Goal: Transaction & Acquisition: Purchase product/service

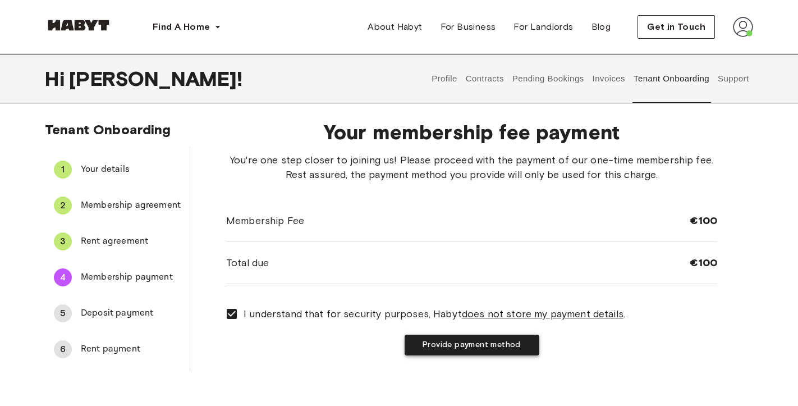
click at [488, 347] on button "Provide payment method" at bounding box center [472, 344] width 135 height 21
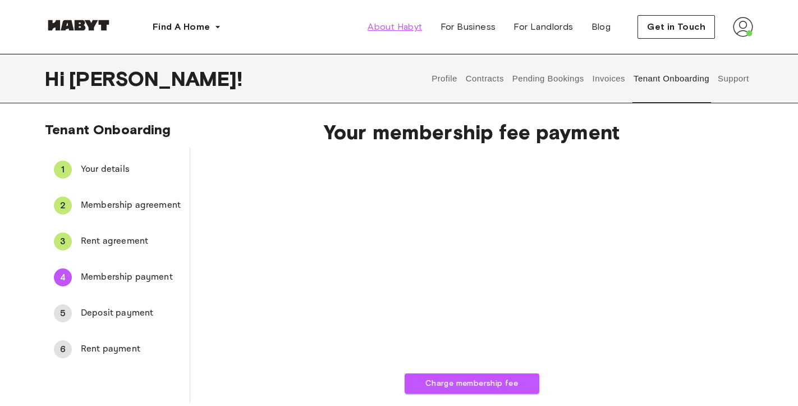
click at [407, 27] on span "About Habyt" at bounding box center [395, 26] width 54 height 13
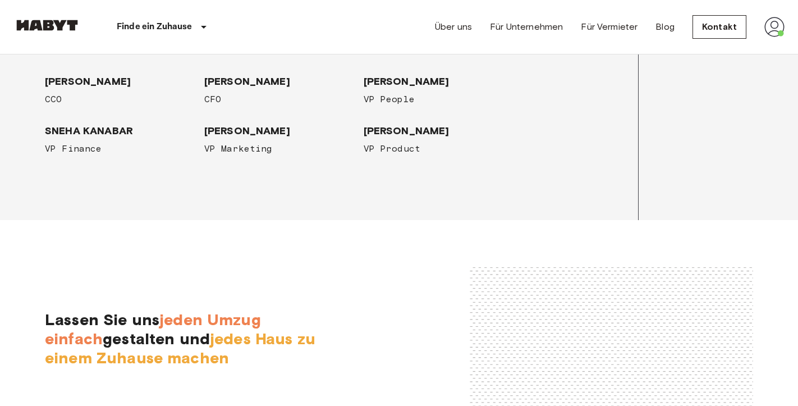
scroll to position [2014, 0]
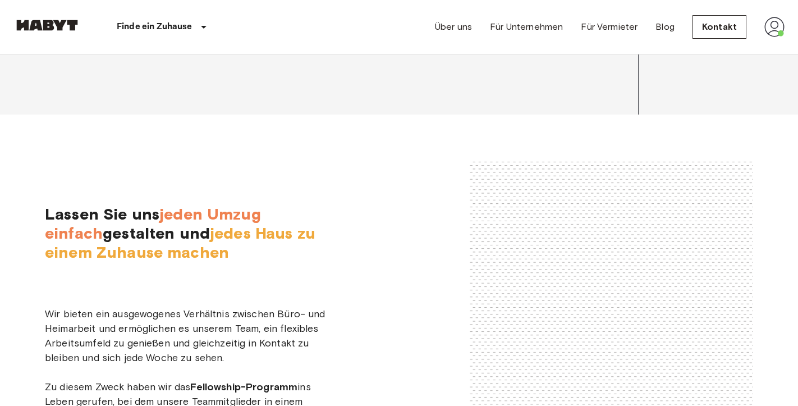
click at [774, 30] on img at bounding box center [774, 27] width 20 height 20
click at [715, 53] on li "Profile" at bounding box center [733, 47] width 112 height 20
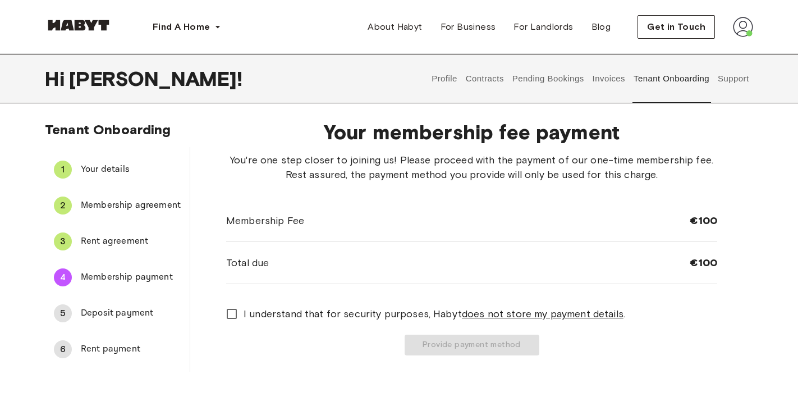
click at [539, 76] on button "Pending Bookings" at bounding box center [548, 78] width 75 height 49
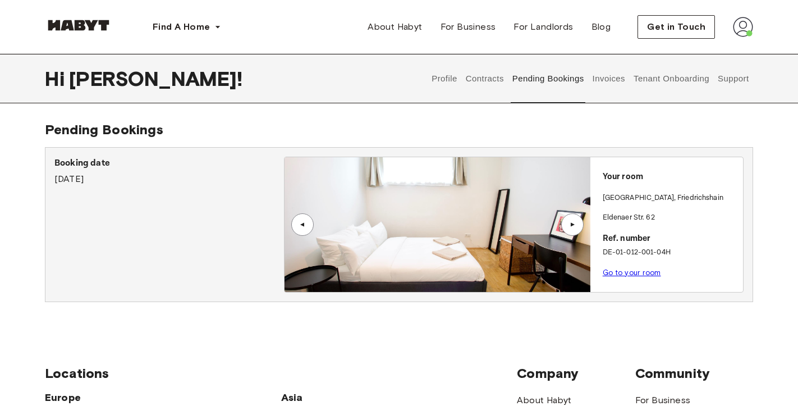
click at [617, 275] on link "Go to your room" at bounding box center [632, 272] width 58 height 8
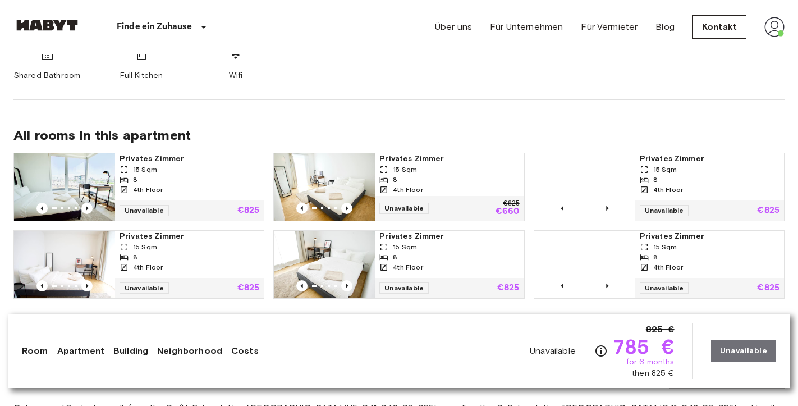
scroll to position [779, 0]
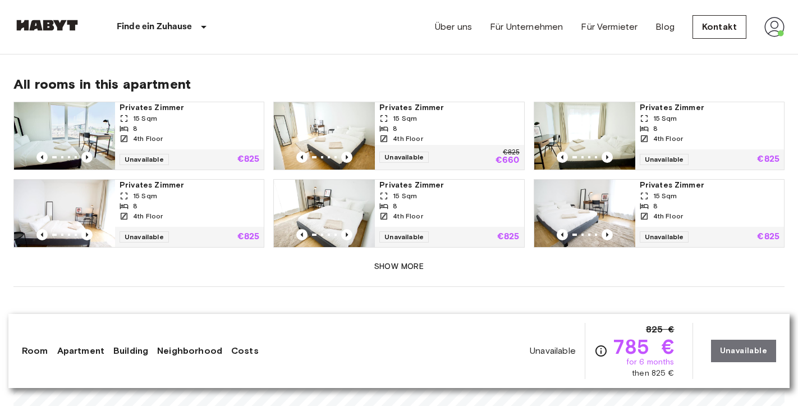
click at [388, 256] on button "Show more" at bounding box center [398, 266] width 771 height 21
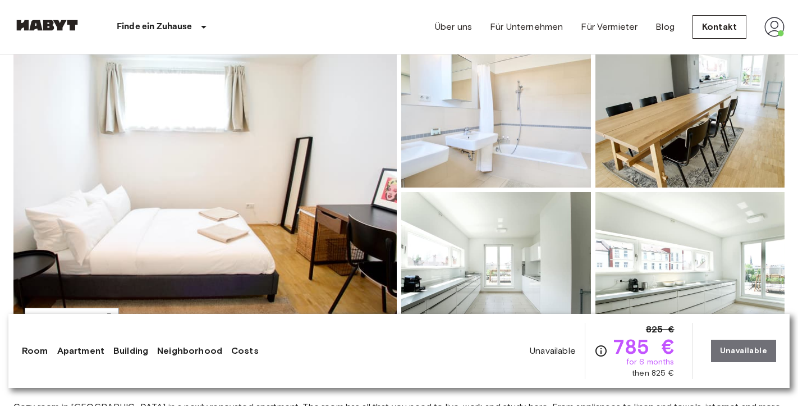
scroll to position [115, 0]
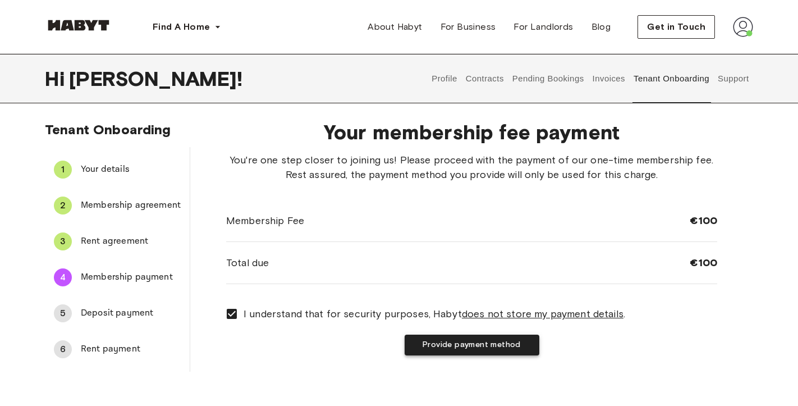
click at [430, 343] on button "Provide payment method" at bounding box center [472, 344] width 135 height 21
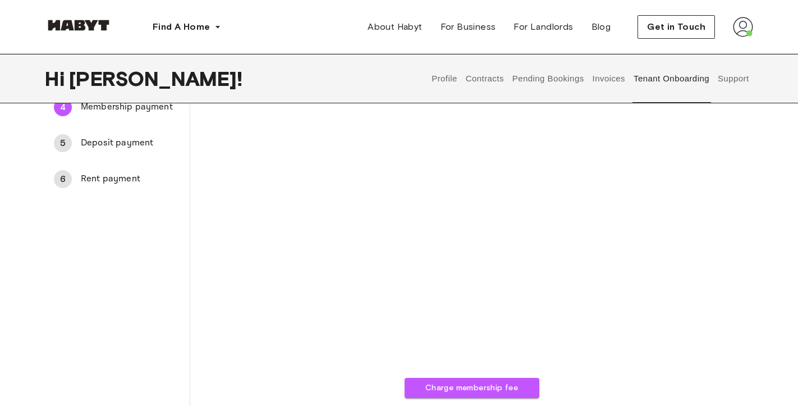
scroll to position [189, 0]
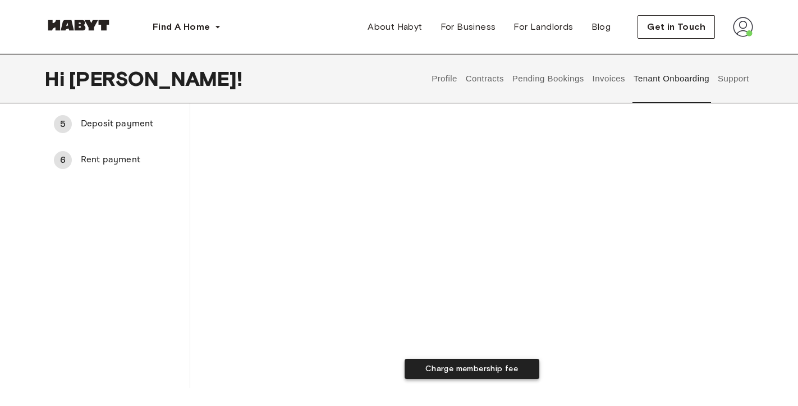
click at [467, 370] on button "Charge membership fee" at bounding box center [472, 369] width 135 height 21
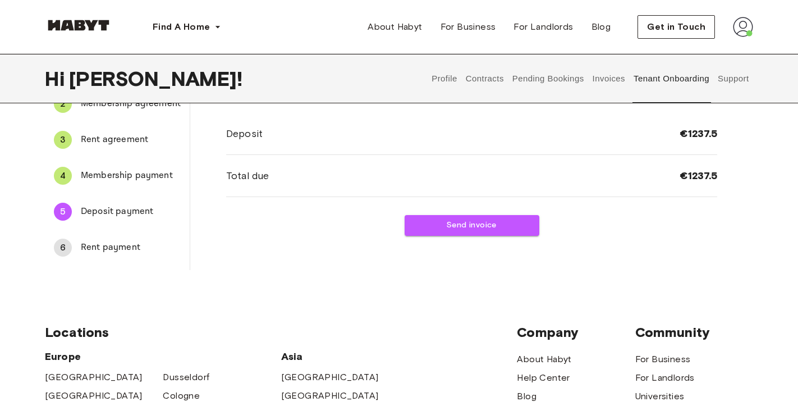
scroll to position [107, 0]
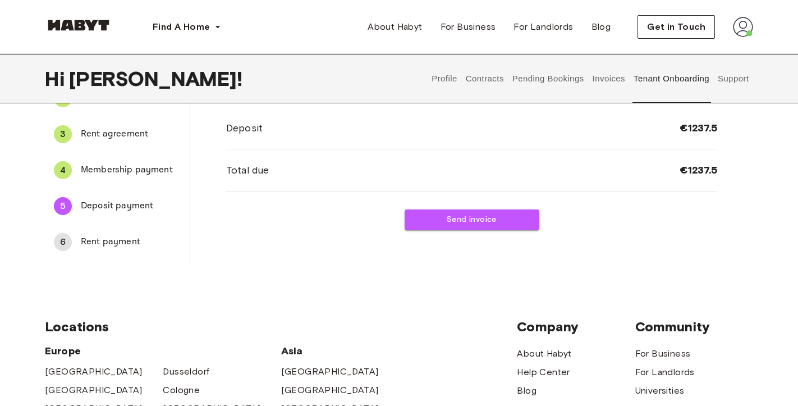
click at [116, 234] on div "6 Rent payment" at bounding box center [117, 241] width 145 height 27
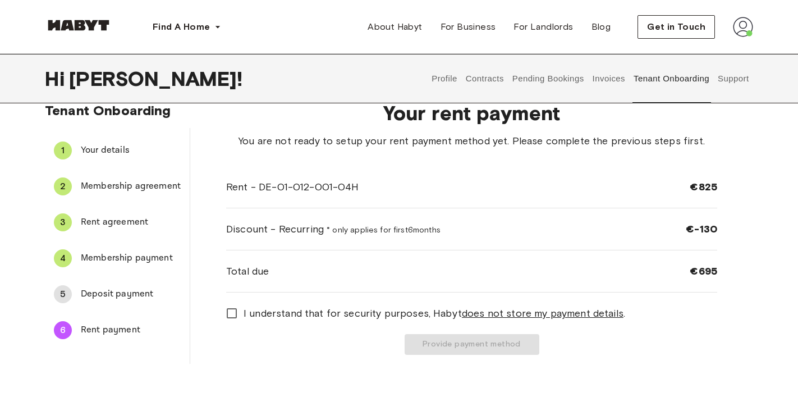
scroll to position [15, 0]
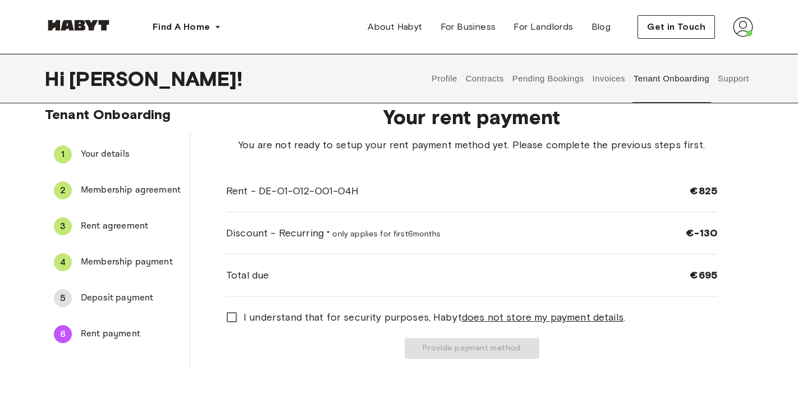
click at [126, 303] on span "Deposit payment" at bounding box center [131, 297] width 100 height 13
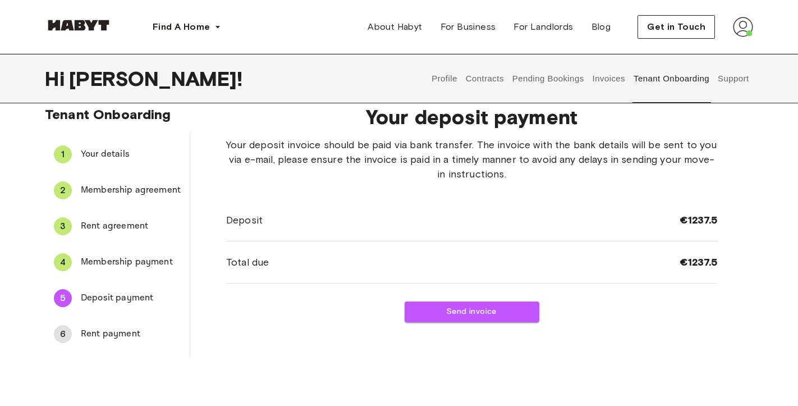
scroll to position [0, 0]
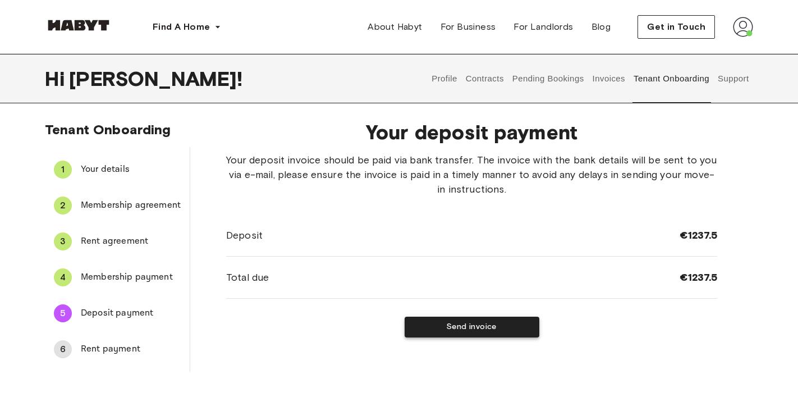
click at [476, 331] on button "Send invoice" at bounding box center [472, 326] width 135 height 21
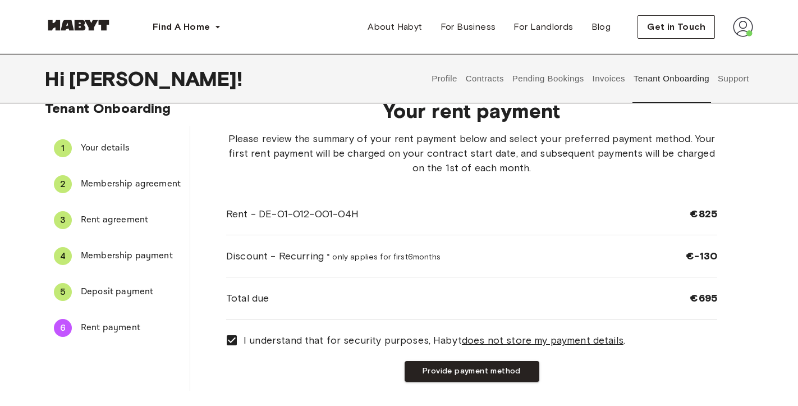
scroll to position [13, 0]
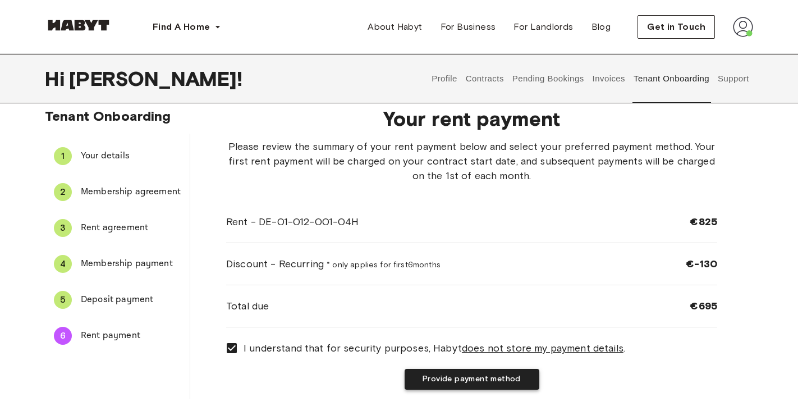
click at [452, 384] on button "Provide payment method" at bounding box center [472, 379] width 135 height 21
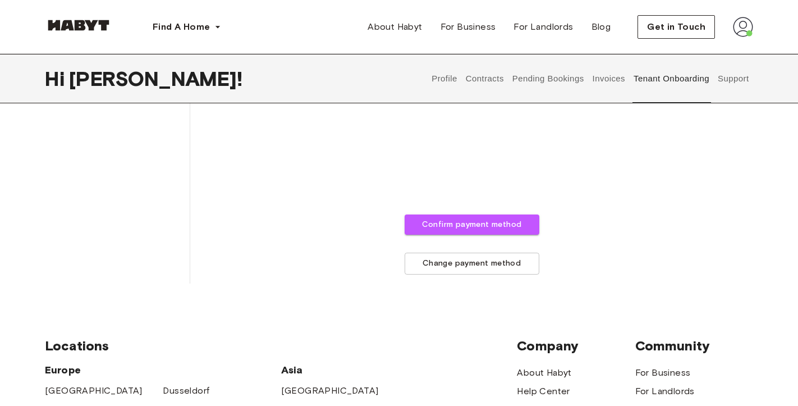
scroll to position [422, 0]
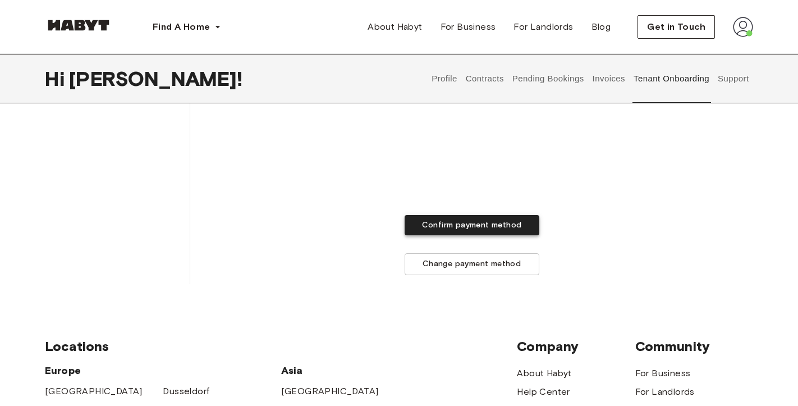
click at [438, 228] on button "Confirm payment method" at bounding box center [472, 225] width 135 height 21
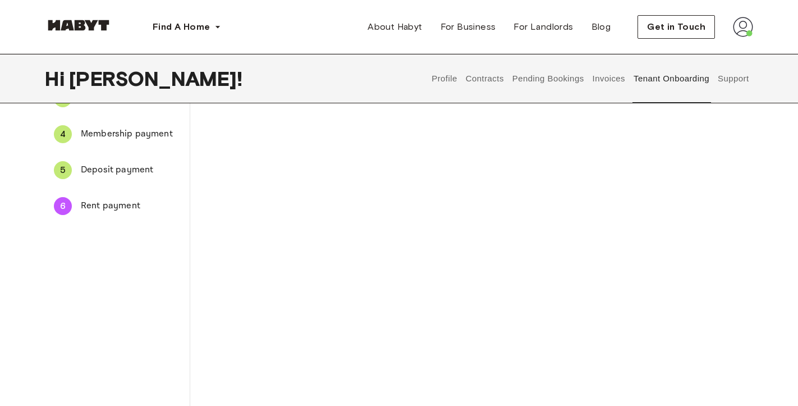
scroll to position [0, 0]
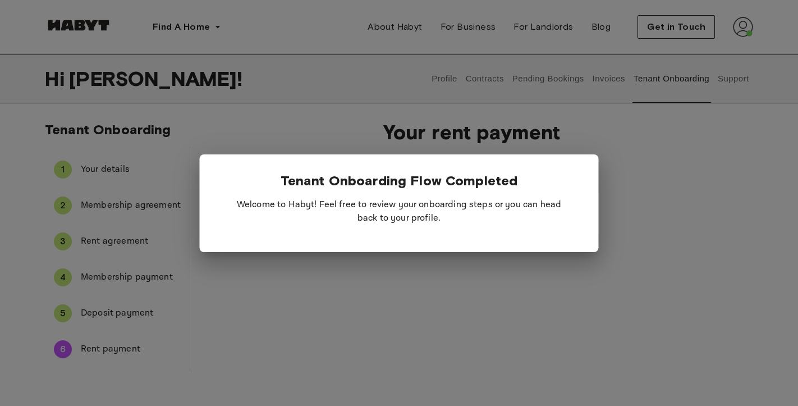
click at [408, 270] on div at bounding box center [399, 203] width 798 height 406
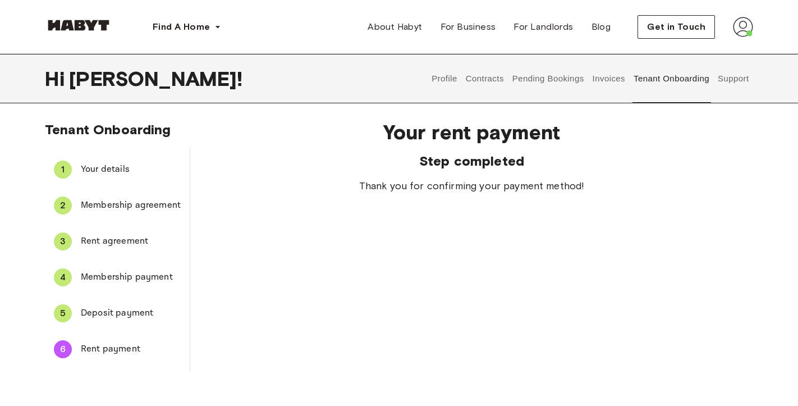
click at [609, 77] on button "Invoices" at bounding box center [608, 78] width 35 height 49
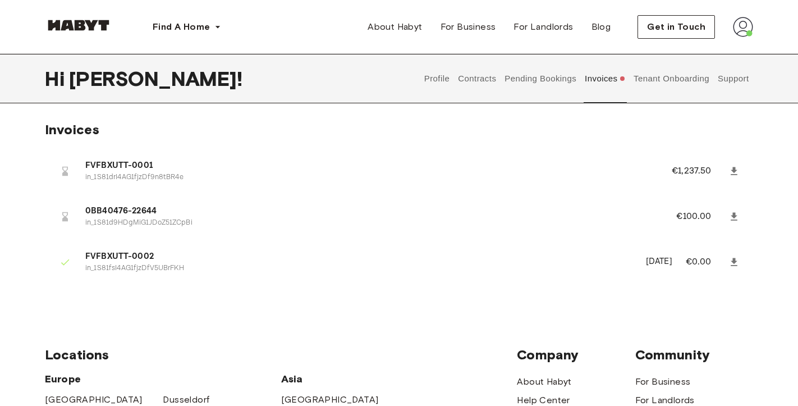
click at [132, 217] on span "0BB40476-22644" at bounding box center [367, 211] width 564 height 13
click at [686, 217] on p "€100.00" at bounding box center [701, 216] width 50 height 13
click at [126, 176] on p "in_1S81drI4AG1fjzDf9n8tBR4e" at bounding box center [364, 177] width 559 height 11
click at [545, 72] on button "Pending Bookings" at bounding box center [540, 78] width 75 height 49
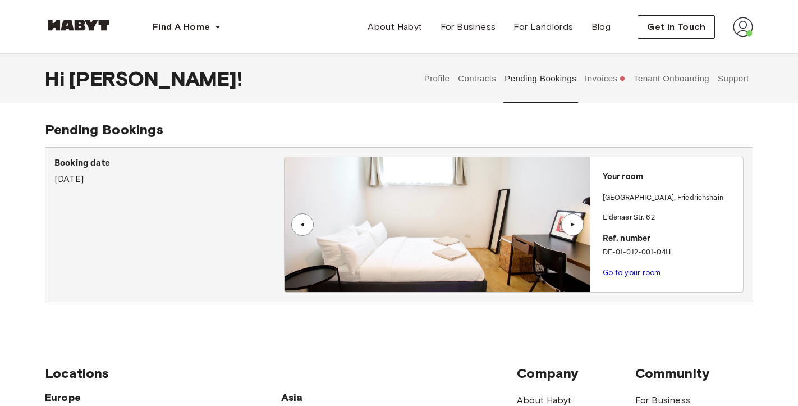
click at [473, 78] on button "Contracts" at bounding box center [477, 78] width 41 height 49
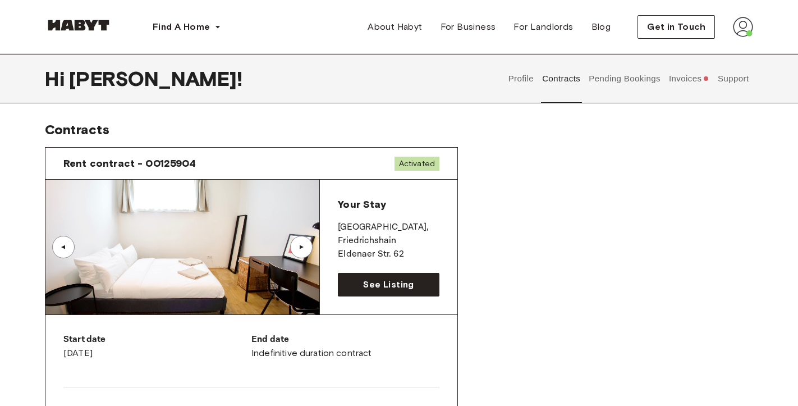
click at [525, 75] on button "Profile" at bounding box center [521, 78] width 29 height 49
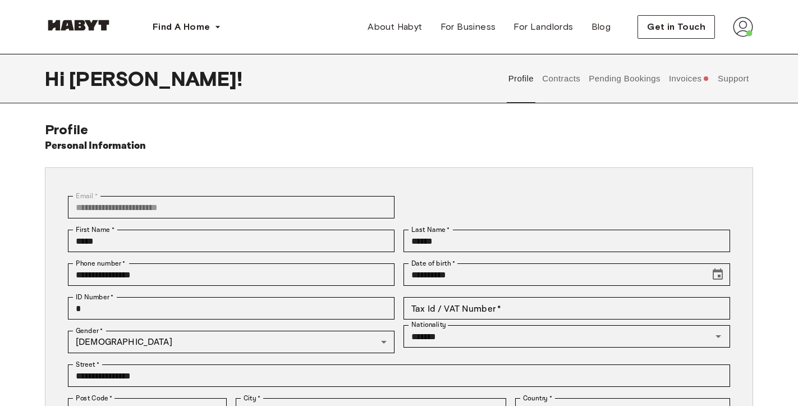
click at [675, 82] on button "Invoices" at bounding box center [688, 78] width 43 height 49
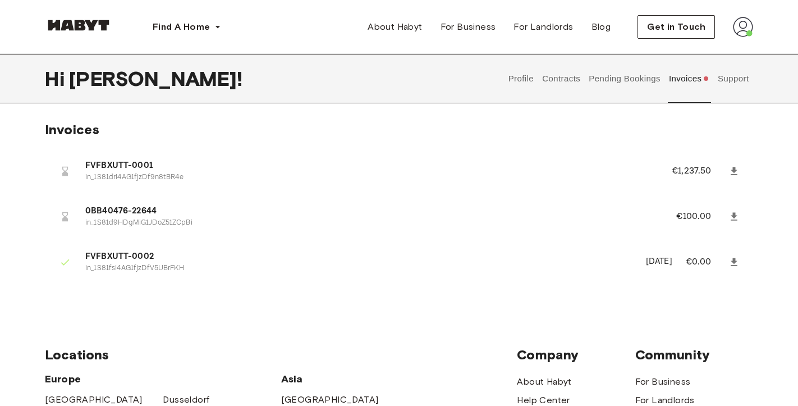
click at [742, 73] on button "Support" at bounding box center [733, 78] width 34 height 49
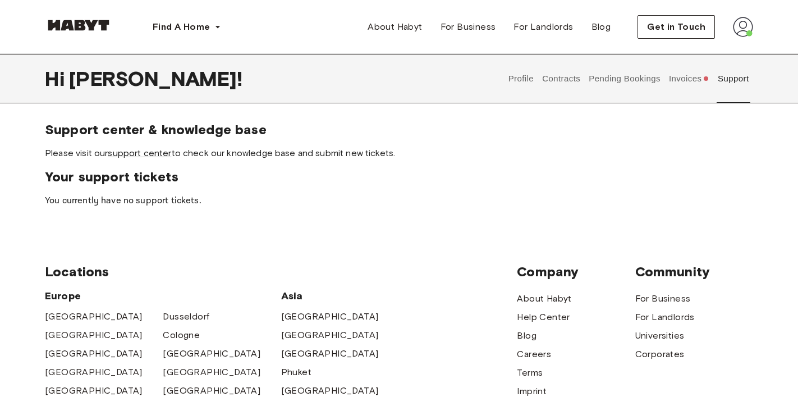
click at [643, 77] on button "Pending Bookings" at bounding box center [625, 78] width 75 height 49
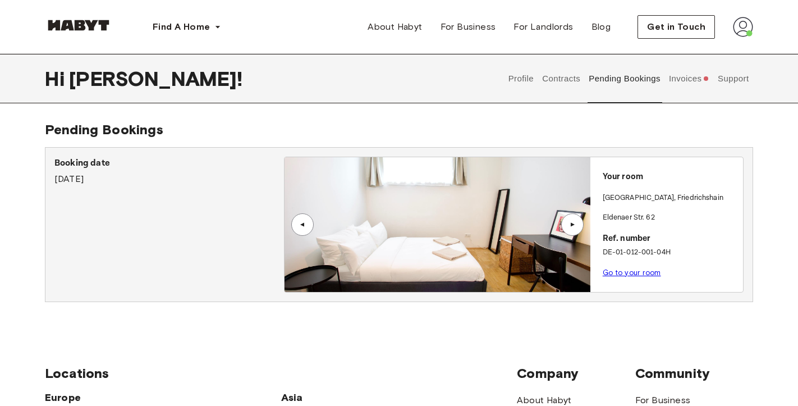
click at [569, 227] on div "▲" at bounding box center [572, 224] width 11 height 7
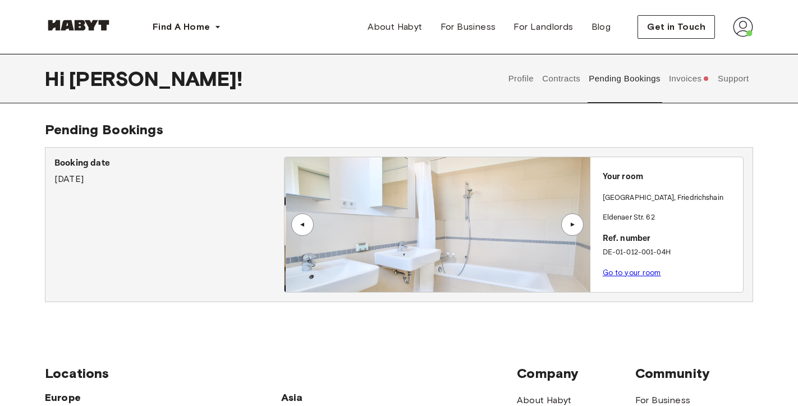
click at [569, 227] on div "▲" at bounding box center [572, 224] width 11 height 7
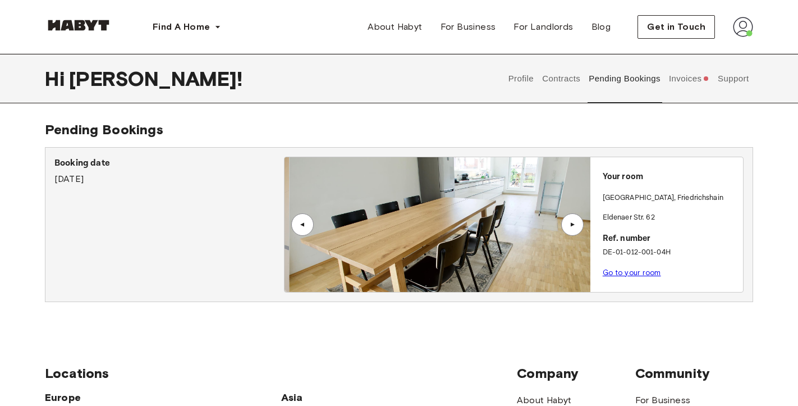
click at [569, 227] on div "▲" at bounding box center [572, 224] width 11 height 7
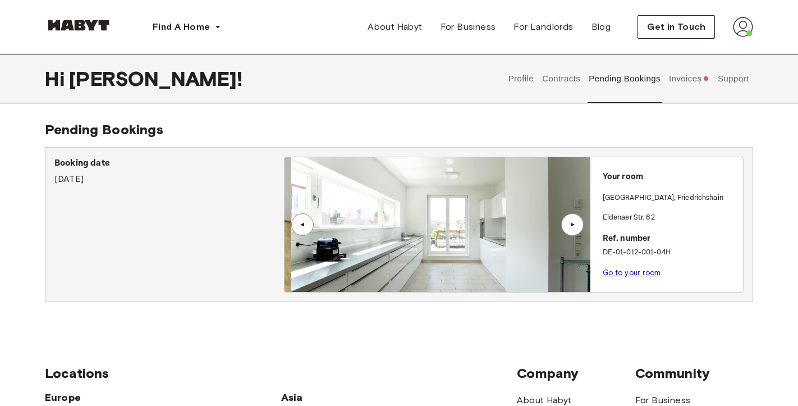
click at [569, 227] on div "▲" at bounding box center [572, 224] width 11 height 7
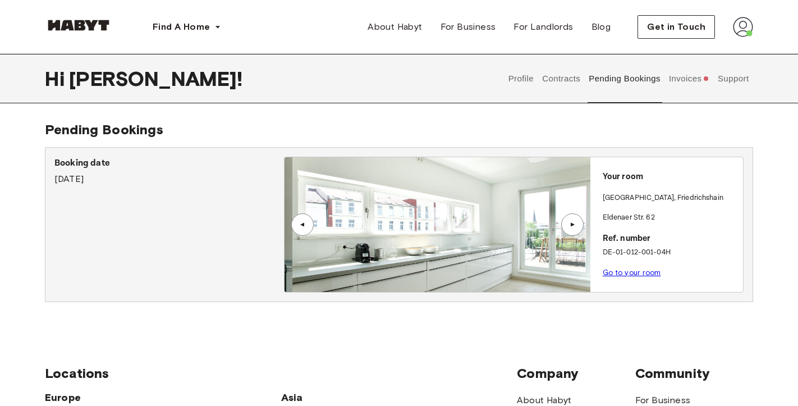
click at [569, 227] on div "▲" at bounding box center [572, 224] width 11 height 7
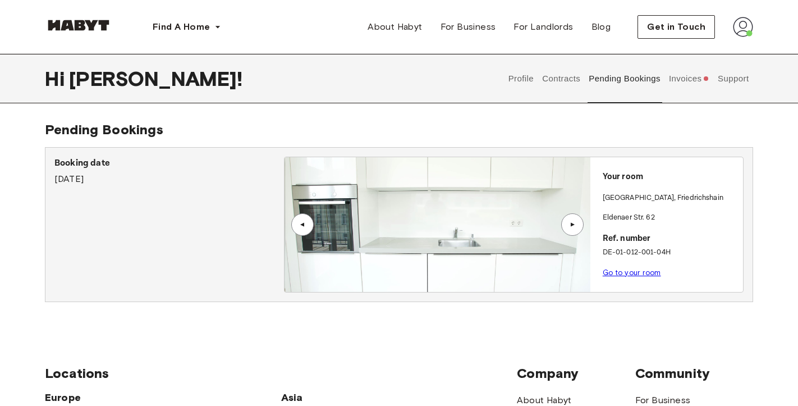
click at [569, 227] on div "▲" at bounding box center [572, 224] width 11 height 7
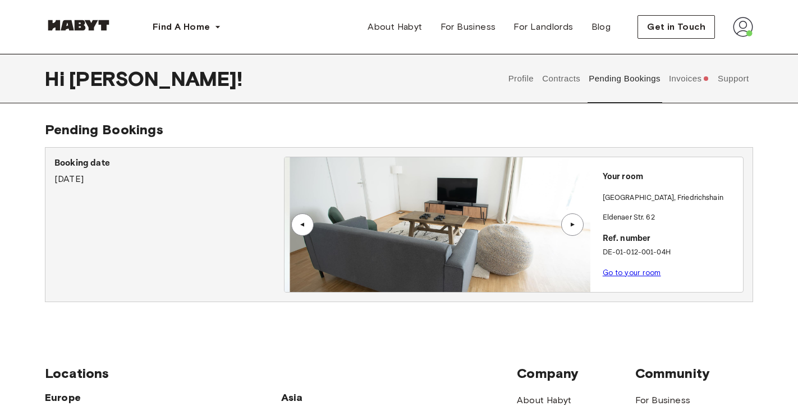
click at [569, 227] on div "▲" at bounding box center [572, 224] width 11 height 7
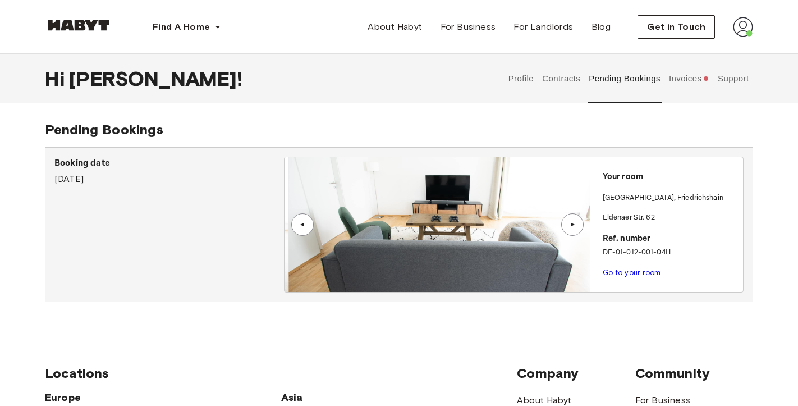
click at [569, 227] on div "▲" at bounding box center [572, 224] width 11 height 7
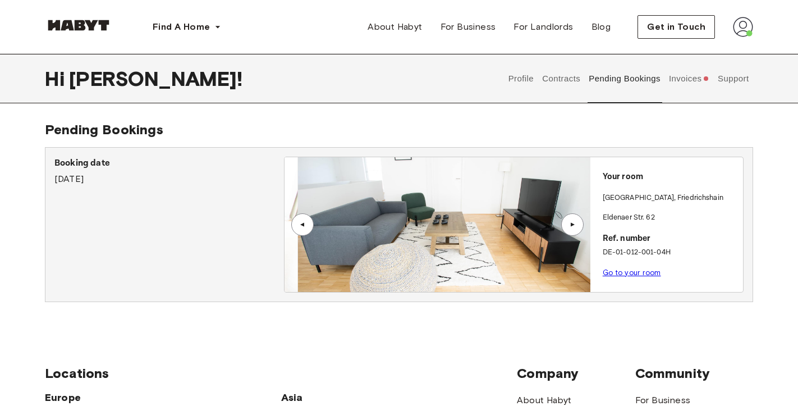
click at [569, 227] on div "▲" at bounding box center [572, 224] width 11 height 7
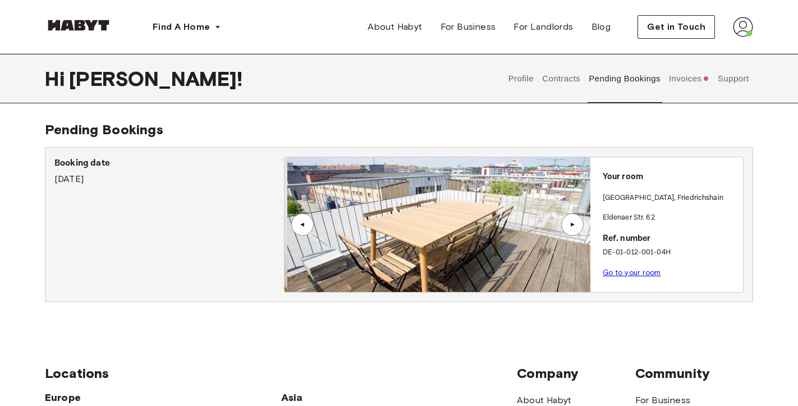
click at [569, 227] on div "▲" at bounding box center [572, 224] width 11 height 7
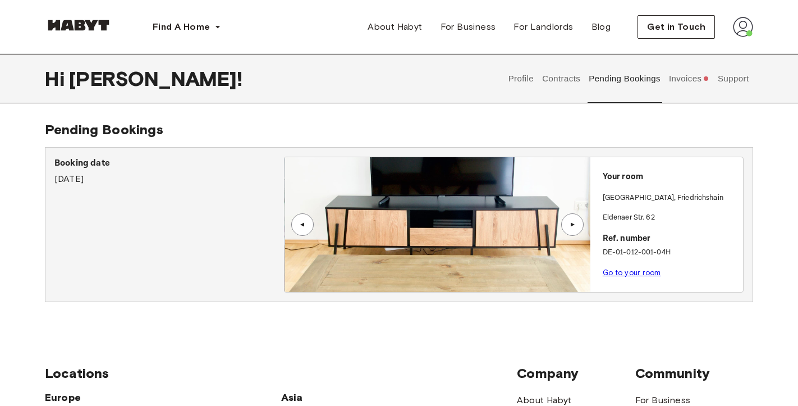
click at [306, 218] on div "▲" at bounding box center [302, 224] width 22 height 22
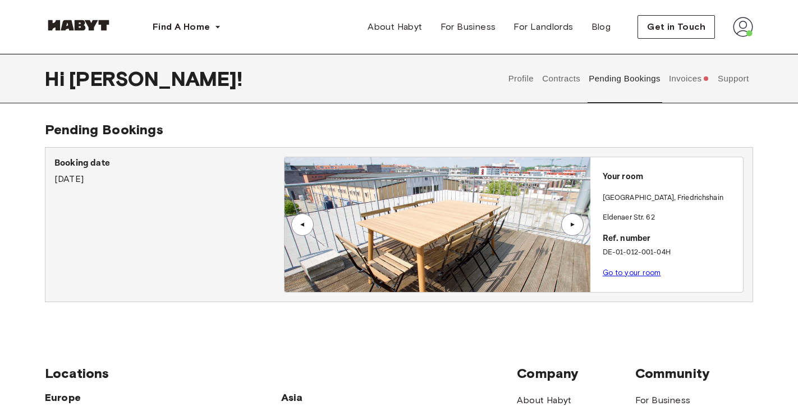
click at [572, 221] on div "▲" at bounding box center [572, 224] width 22 height 22
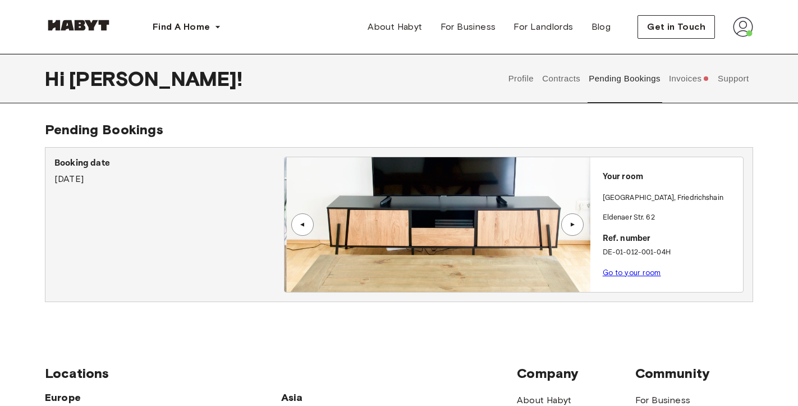
click at [572, 221] on div "▲" at bounding box center [572, 224] width 22 height 22
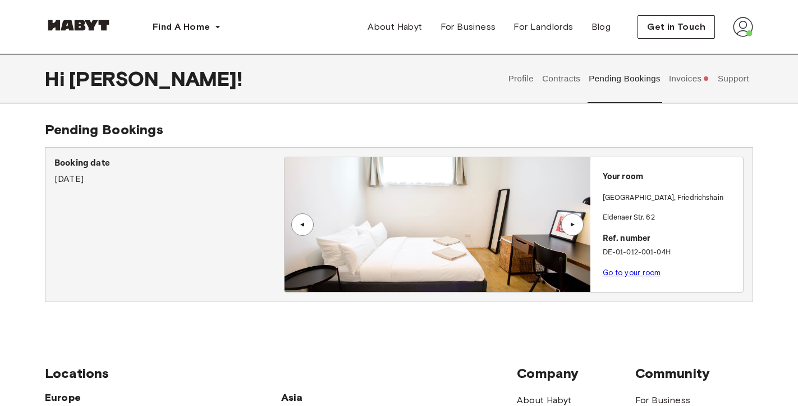
click at [572, 220] on div "▲" at bounding box center [572, 224] width 22 height 22
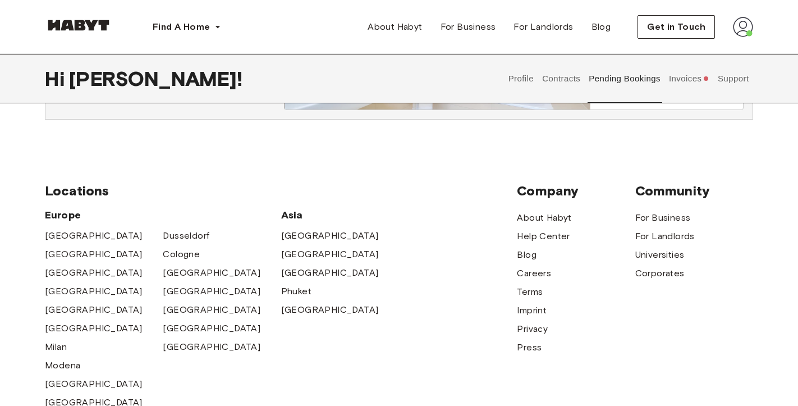
scroll to position [236, 0]
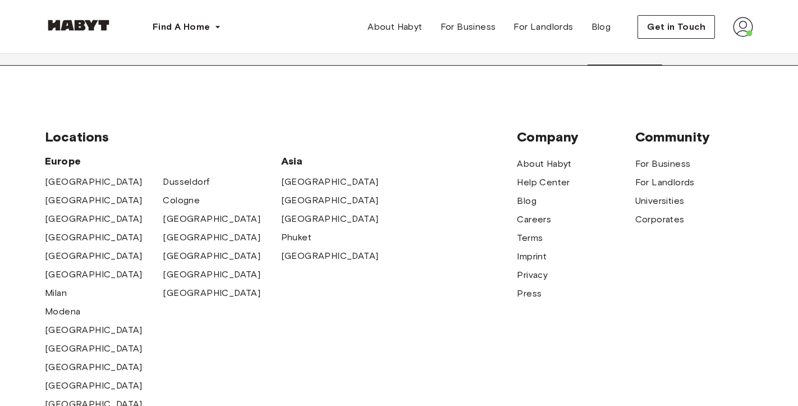
click at [68, 26] on img at bounding box center [78, 25] width 67 height 11
